Goal: Transaction & Acquisition: Book appointment/travel/reservation

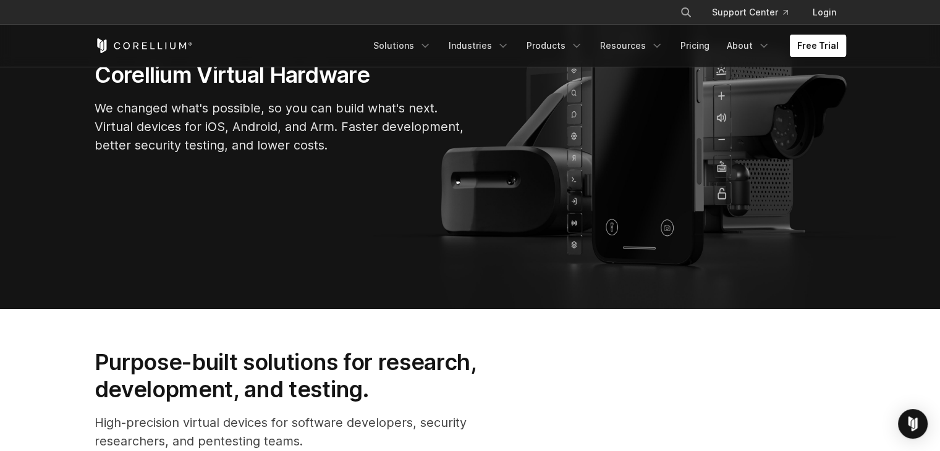
click at [831, 53] on link "Free Trial" at bounding box center [818, 46] width 56 height 22
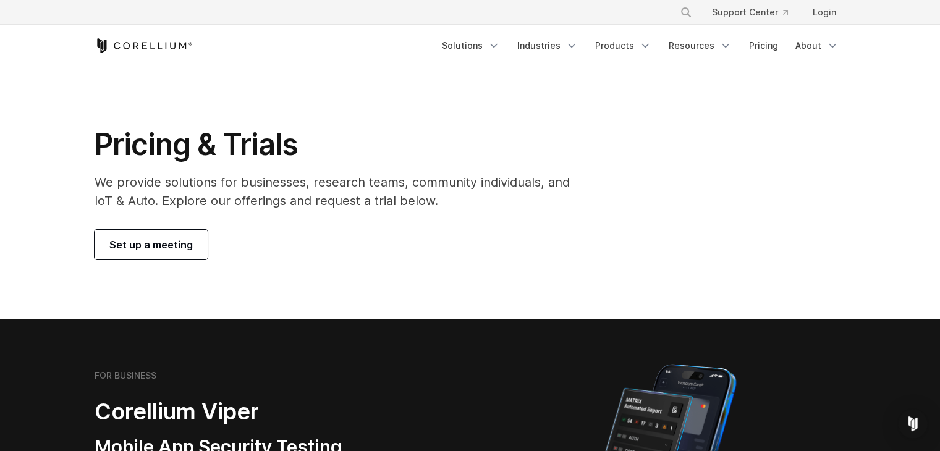
click at [175, 248] on span "Set up a meeting" at bounding box center [150, 244] width 83 height 15
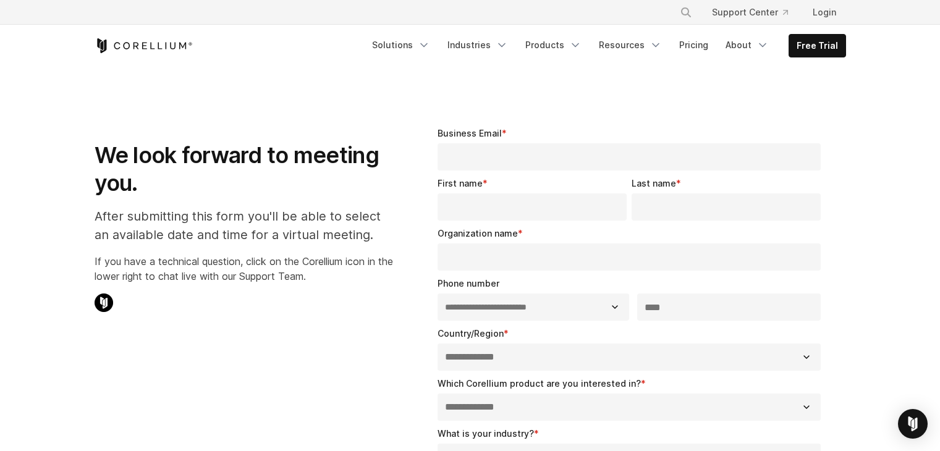
select select "**"
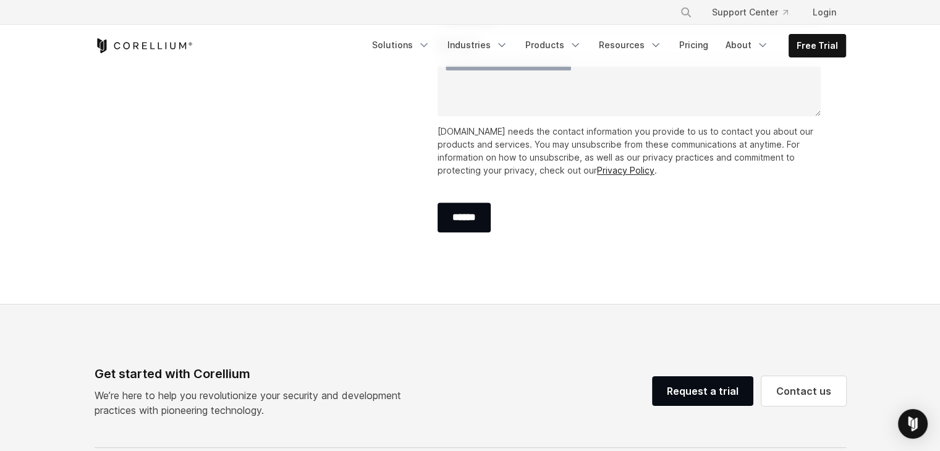
scroll to position [494, 0]
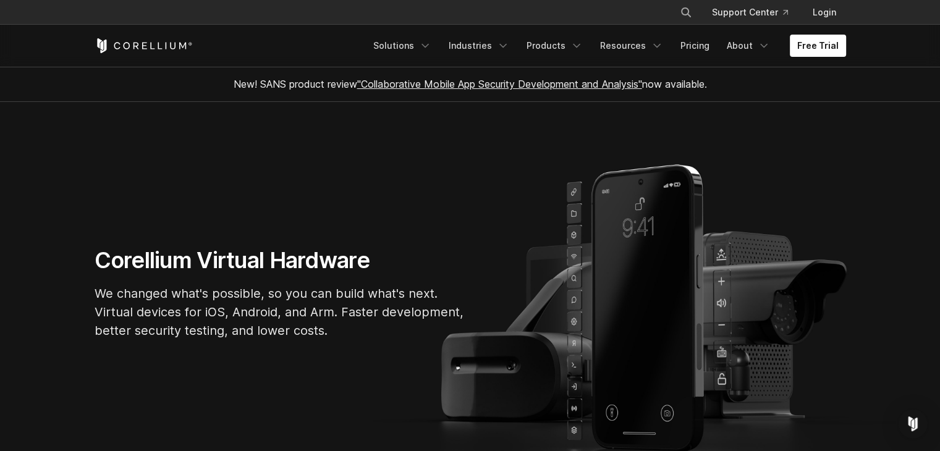
click at [598, 320] on div "Corellium Virtual Hardware We changed what's possible, so you can build what's …" at bounding box center [470, 298] width 776 height 103
click at [420, 40] on link "Solutions" at bounding box center [402, 46] width 73 height 22
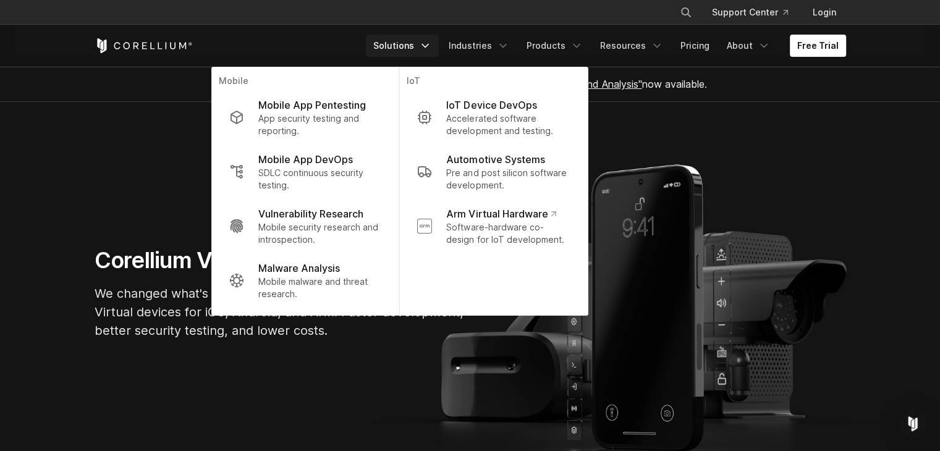
click at [423, 41] on link "Solutions" at bounding box center [402, 46] width 73 height 22
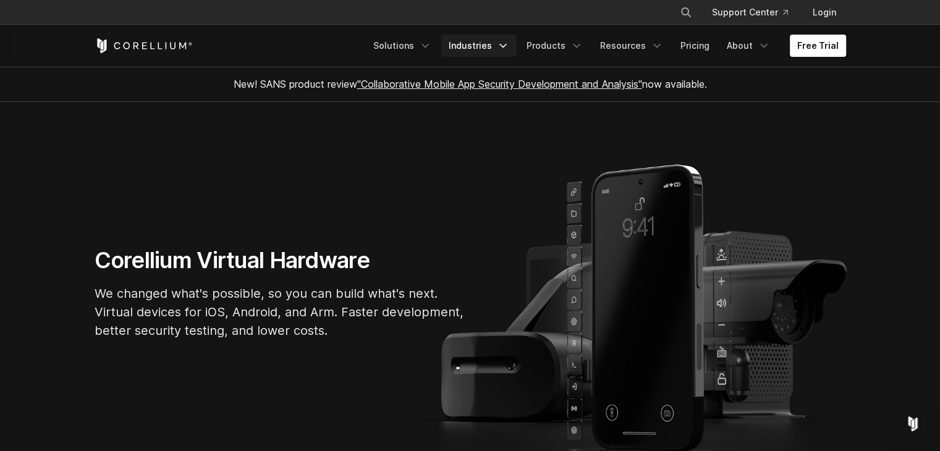
click at [509, 43] on icon "Navigation Menu" at bounding box center [503, 46] width 12 height 12
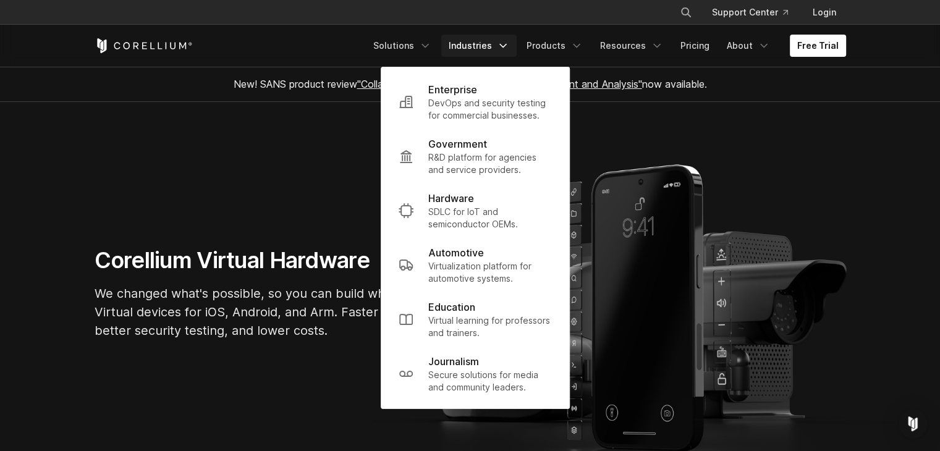
click at [509, 43] on icon "Navigation Menu" at bounding box center [503, 46] width 12 height 12
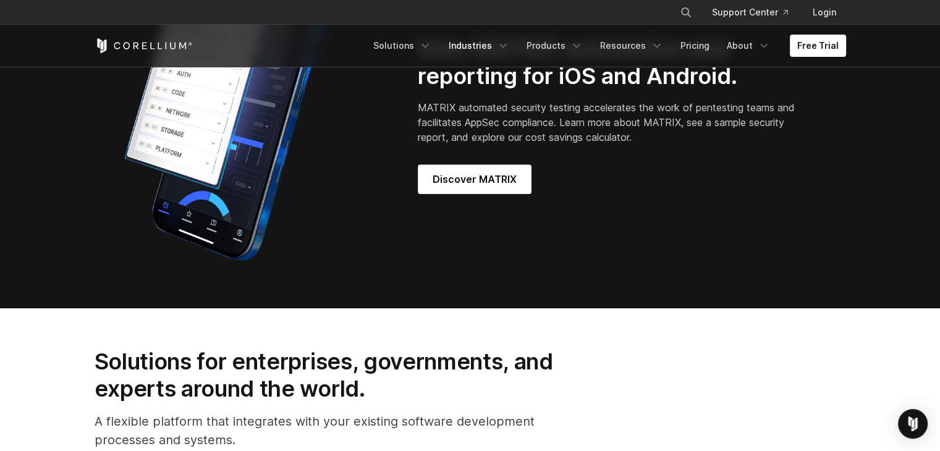
scroll to position [1113, 0]
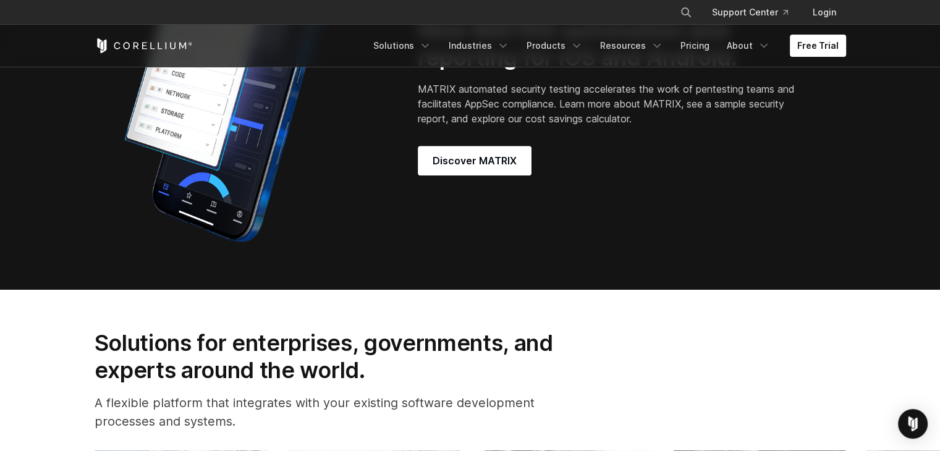
click at [490, 186] on div "New MATRIX automation and reporting for iOS and Android. MATRIX automated secur…" at bounding box center [470, 95] width 776 height 309
click at [486, 168] on span "Discover MATRIX" at bounding box center [475, 160] width 84 height 15
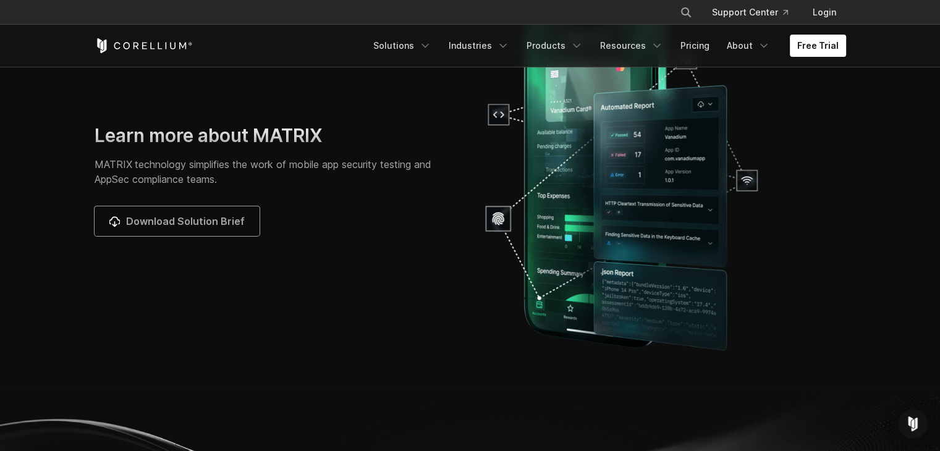
scroll to position [3956, 0]
